Goal: Use online tool/utility: Utilize a website feature to perform a specific function

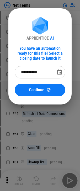
click at [62, 73] on icon "Choose date, selected date is Sep 9, 2025" at bounding box center [59, 72] width 6 height 6
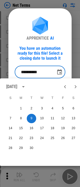
click at [54, 57] on div "You have an automation ready for this file! Select a closing date to launch it" at bounding box center [40, 53] width 50 height 15
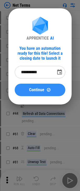
click at [56, 88] on div "Continue" at bounding box center [40, 90] width 38 height 4
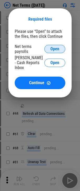
click at [55, 51] on button "Open" at bounding box center [54, 49] width 21 height 8
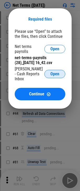
click at [56, 73] on span "Open" at bounding box center [54, 74] width 9 height 4
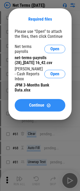
click at [49, 103] on button "Continue" at bounding box center [40, 105] width 50 height 13
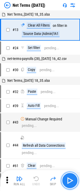
click at [68, 181] on img "button" at bounding box center [69, 181] width 8 height 8
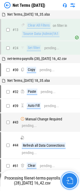
click at [70, 181] on img "button" at bounding box center [69, 180] width 7 height 7
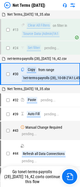
click at [6, 8] on img at bounding box center [7, 5] width 6 height 6
click at [7, 7] on img at bounding box center [7, 5] width 6 height 6
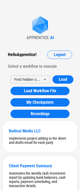
scroll to position [115, 0]
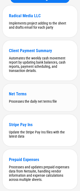
click at [20, 103] on div "Processes the daily net terms file" at bounding box center [40, 101] width 62 height 4
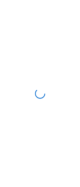
scroll to position [0, 0]
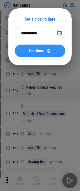
click at [41, 50] on span "Continue" at bounding box center [36, 51] width 15 height 4
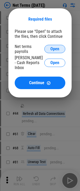
click at [50, 51] on button "Open" at bounding box center [54, 49] width 21 height 8
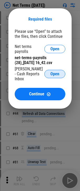
click at [55, 75] on span "Open" at bounding box center [54, 74] width 9 height 4
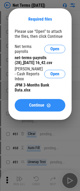
click at [35, 110] on button "Continue" at bounding box center [40, 105] width 50 height 13
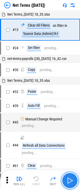
click at [72, 182] on img "button" at bounding box center [69, 181] width 8 height 8
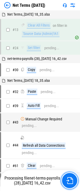
click at [72, 182] on img "button" at bounding box center [69, 180] width 7 height 7
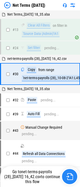
click at [71, 180] on img "button" at bounding box center [69, 177] width 7 height 7
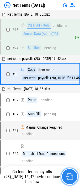
click at [66, 177] on img "button" at bounding box center [69, 177] width 7 height 7
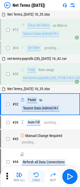
click at [37, 177] on img "button" at bounding box center [36, 175] width 6 height 6
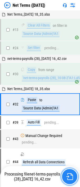
click at [74, 177] on button "button" at bounding box center [69, 177] width 17 height 17
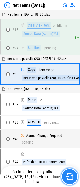
click at [70, 178] on img "button" at bounding box center [69, 177] width 7 height 7
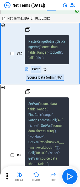
scroll to position [2315, 0]
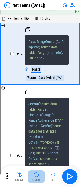
click at [37, 176] on img "button" at bounding box center [36, 175] width 6 height 6
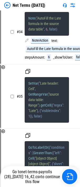
scroll to position [1951, 0]
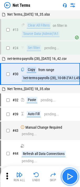
click at [74, 177] on button "button" at bounding box center [69, 177] width 17 height 17
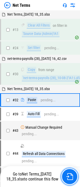
click at [74, 176] on button "button" at bounding box center [69, 177] width 17 height 17
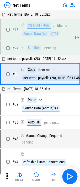
click at [5, 178] on icon at bounding box center [7, 176] width 8 height 8
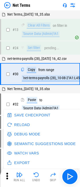
click at [17, 134] on button "Debug Mode" at bounding box center [24, 135] width 37 height 10
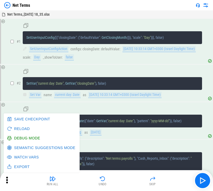
click at [83, 67] on div "# 2 SetVar ( "current day: Date" , GetVar ( "closingDate" ) , false ) Set Var n…" at bounding box center [106, 83] width 202 height 36
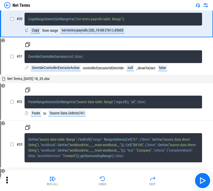
scroll to position [1226, 0]
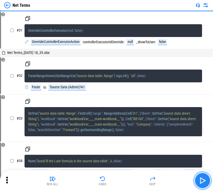
click at [83, 184] on img "button" at bounding box center [202, 181] width 8 height 8
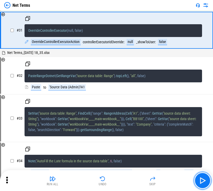
click at [83, 184] on img "button" at bounding box center [202, 181] width 8 height 8
click at [83, 184] on button "Undo" at bounding box center [102, 181] width 17 height 13
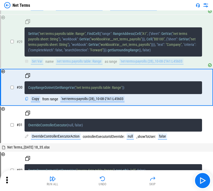
scroll to position [1131, 0]
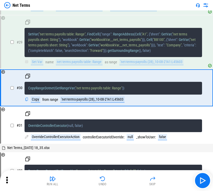
click at [7, 181] on icon at bounding box center [7, 180] width 2 height 7
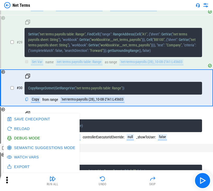
click at [22, 128] on button "Reload" at bounding box center [19, 129] width 26 height 10
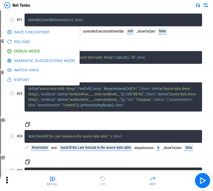
scroll to position [1044, 0]
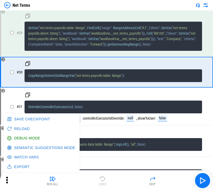
click at [83, 97] on div "# 31 OverrideControllerExecutor ( null , false ) OverrideControllerExecutorActi…" at bounding box center [106, 107] width 202 height 36
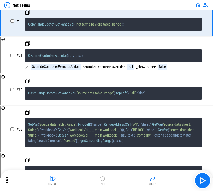
scroll to position [1096, 0]
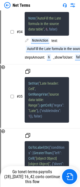
scroll to position [1951, 0]
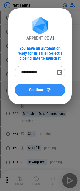
click at [41, 93] on button "Continue" at bounding box center [40, 90] width 50 height 13
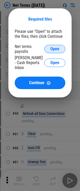
click at [53, 48] on span "Open" at bounding box center [54, 49] width 9 height 4
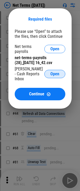
click at [54, 76] on span "Open" at bounding box center [54, 74] width 9 height 4
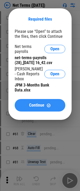
click at [31, 109] on button "Continue" at bounding box center [40, 105] width 50 height 13
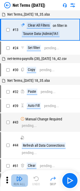
click at [22, 114] on div "Run All" at bounding box center [20, 184] width 12 height 3
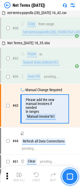
scroll to position [58, 0]
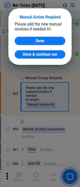
click at [70, 114] on div at bounding box center [40, 93] width 80 height 187
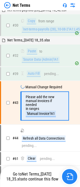
scroll to position [58, 0]
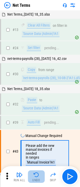
click at [34, 178] on img "button" at bounding box center [36, 175] width 6 height 6
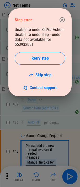
click at [61, 19] on icon "button" at bounding box center [61, 19] width 5 height 5
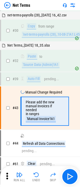
scroll to position [52, 0]
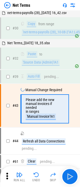
scroll to position [52, 0]
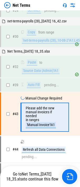
scroll to position [52, 0]
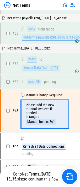
scroll to position [52, 0]
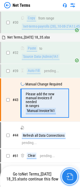
click at [70, 177] on img "button" at bounding box center [69, 177] width 7 height 7
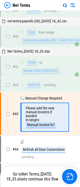
scroll to position [52, 0]
